Goal: Task Accomplishment & Management: Use online tool/utility

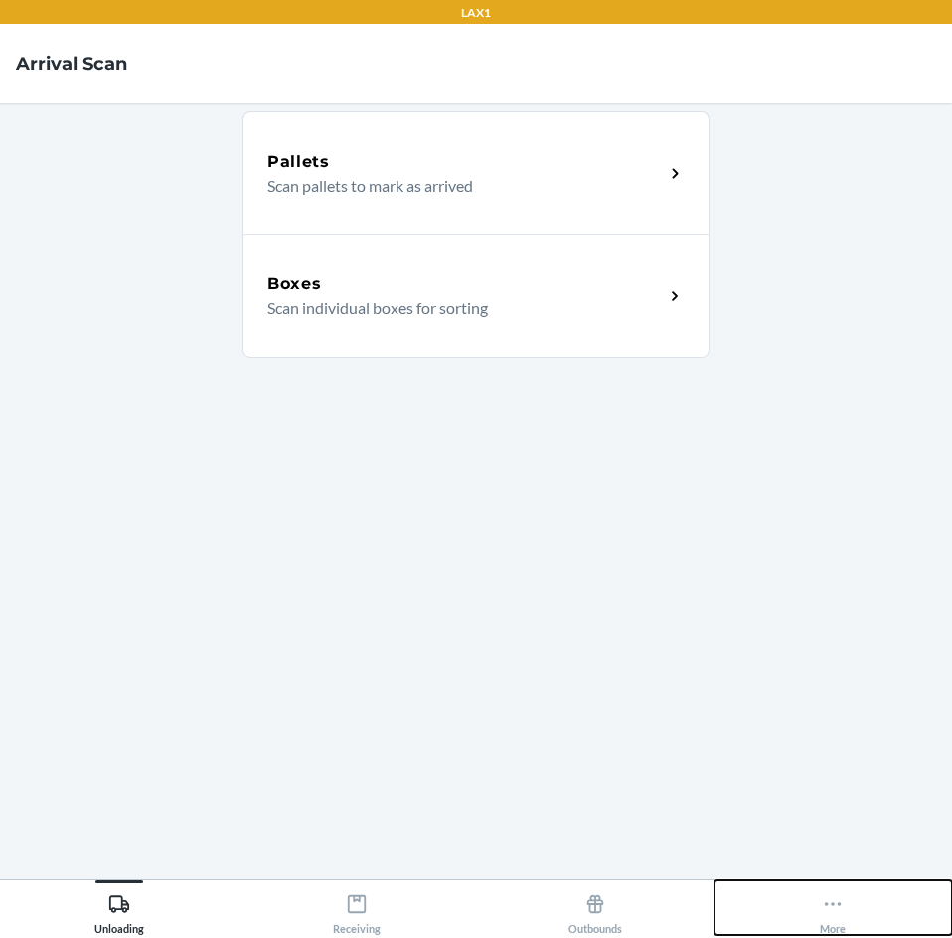
click at [842, 900] on icon at bounding box center [833, 904] width 22 height 22
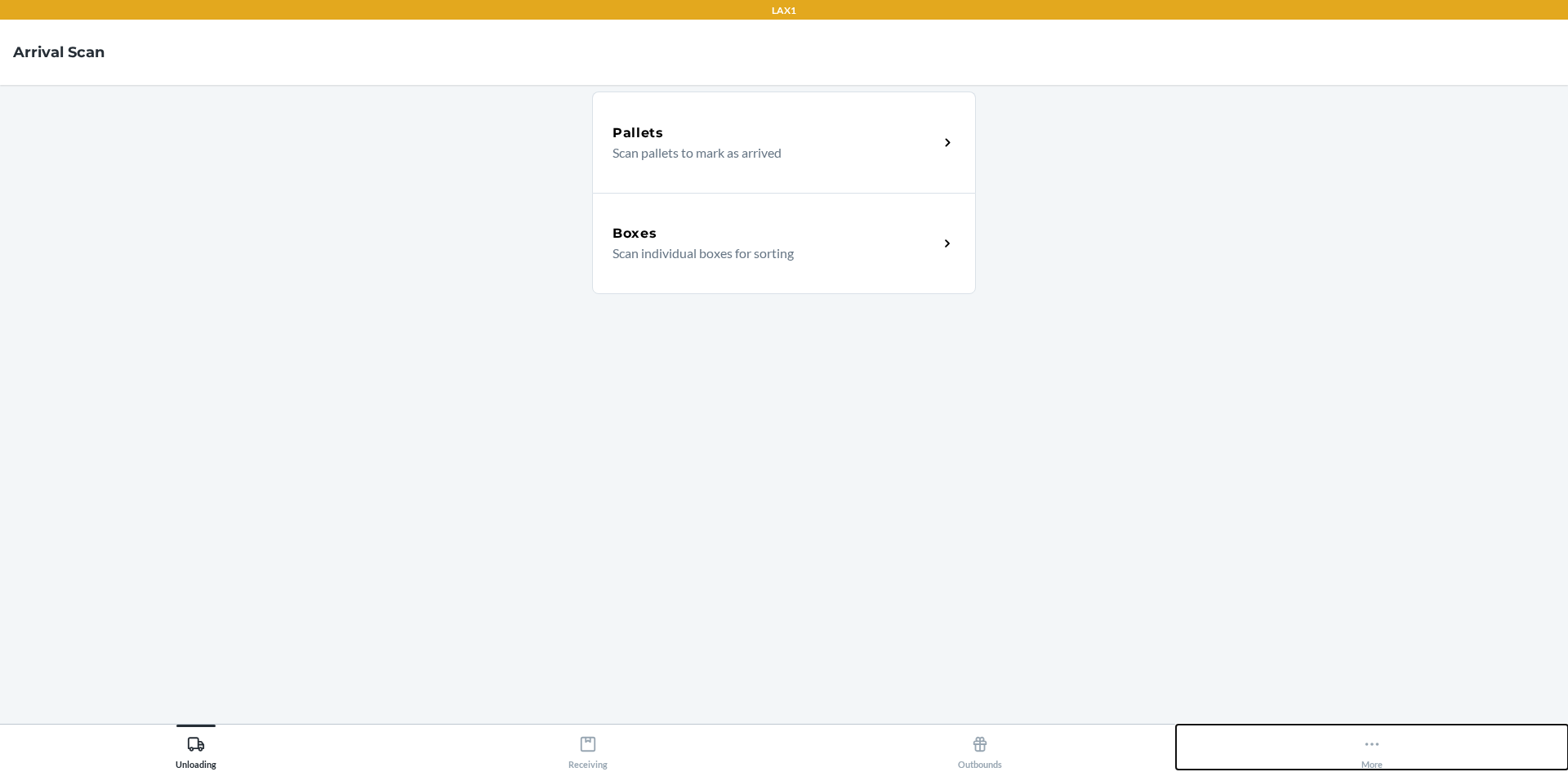
click at [782, 749] on button "More" at bounding box center [1372, 747] width 392 height 45
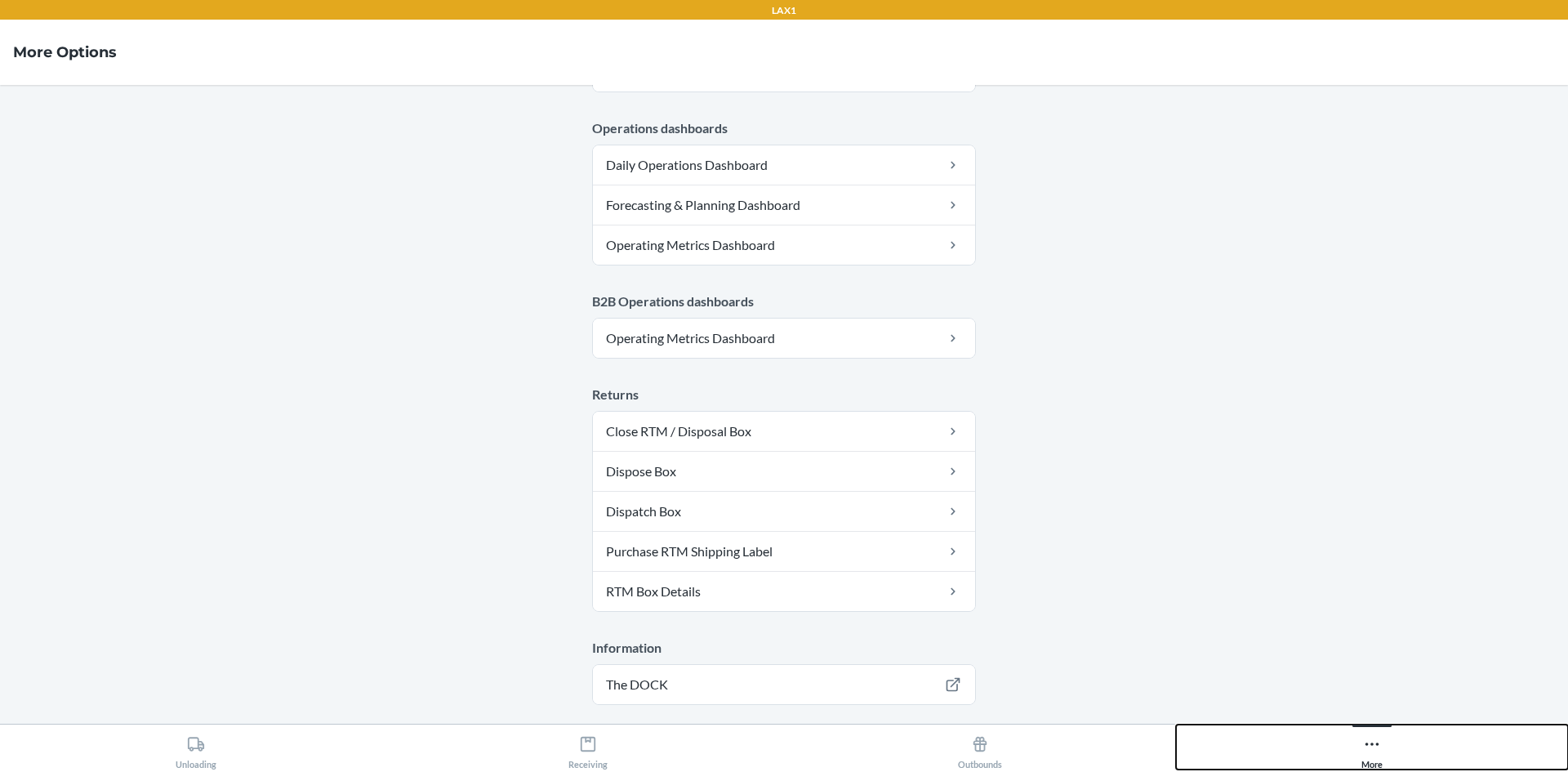
scroll to position [798, 0]
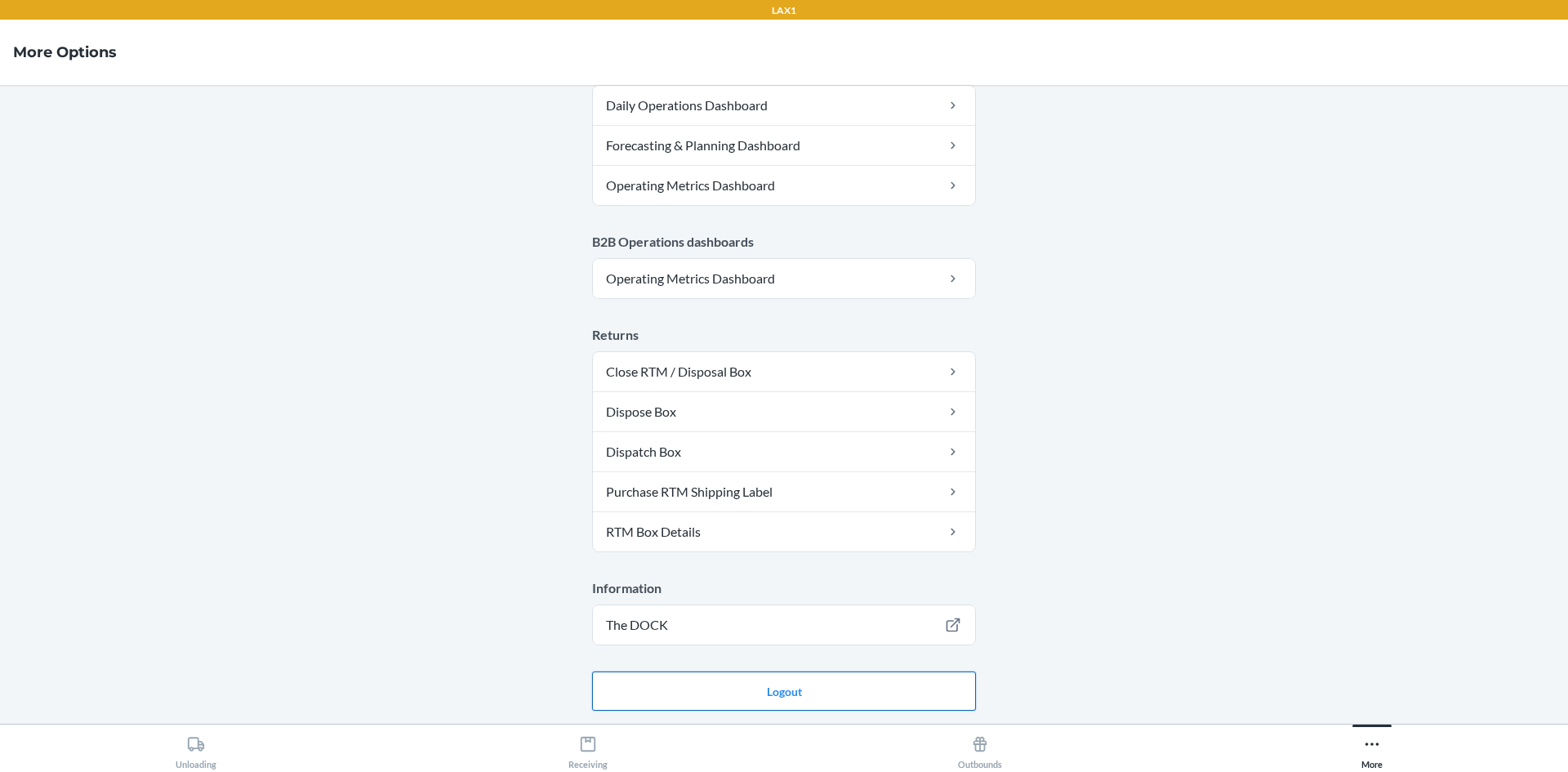
click at [782, 698] on button "Logout" at bounding box center [784, 691] width 384 height 39
